Goal: Check status: Check status

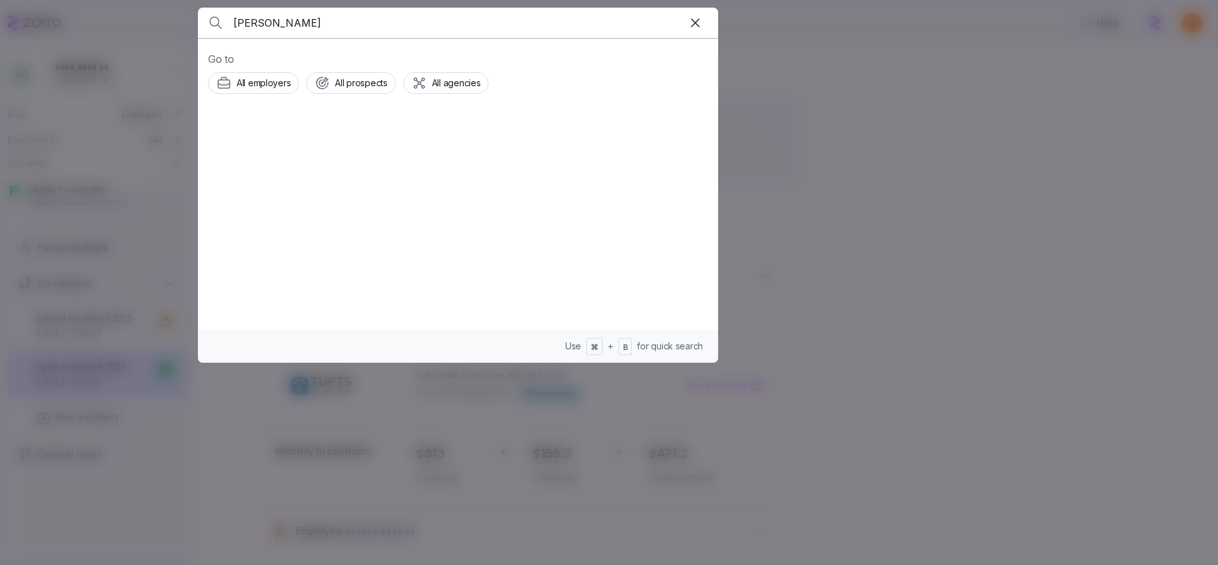
type input "crystal wilson"
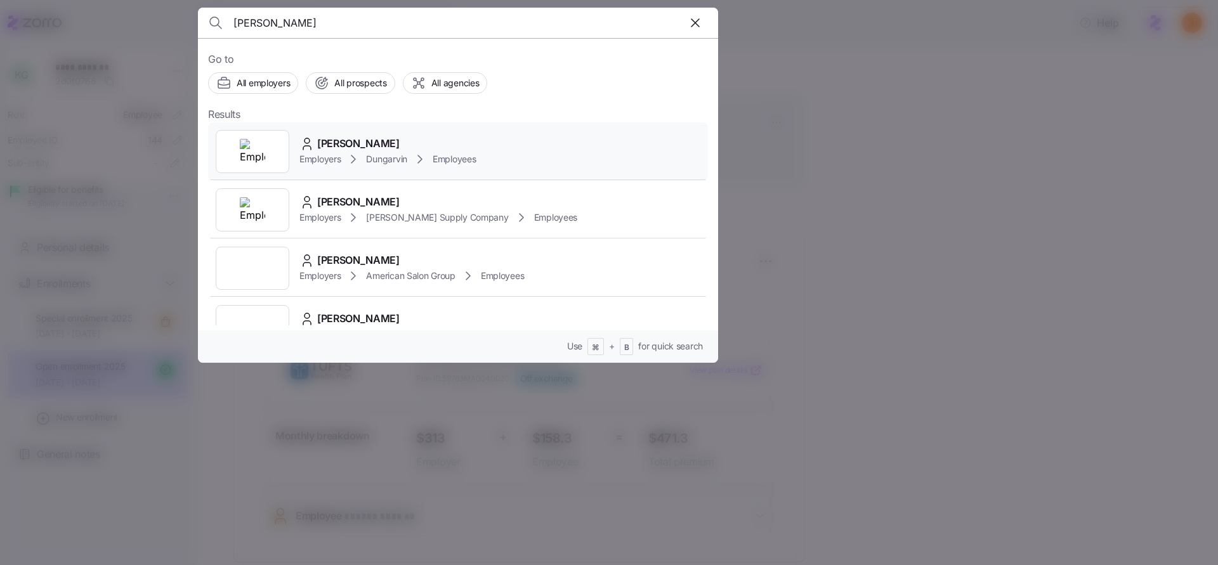
click at [415, 152] on icon at bounding box center [419, 159] width 15 height 15
